Goal: Unclear

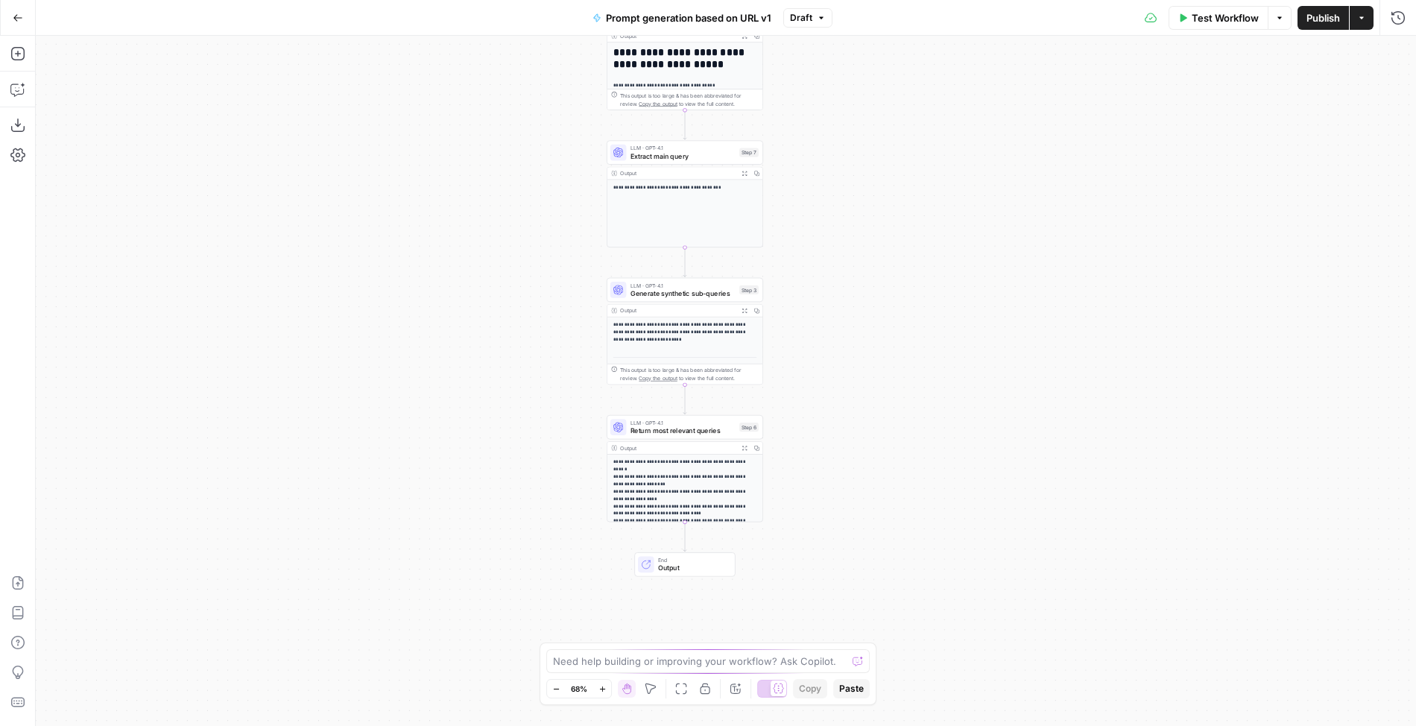
drag, startPoint x: 885, startPoint y: 230, endPoint x: 839, endPoint y: 107, distance: 131.4
click at [839, 107] on div "**********" at bounding box center [726, 381] width 1381 height 690
